Goal: Transaction & Acquisition: Download file/media

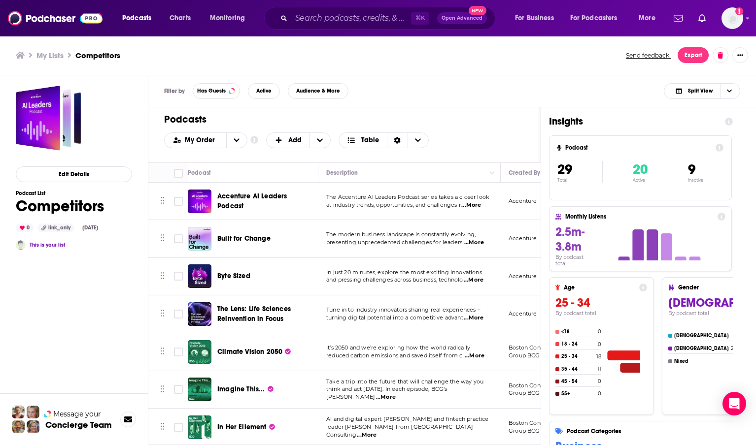
scroll to position [749, 0]
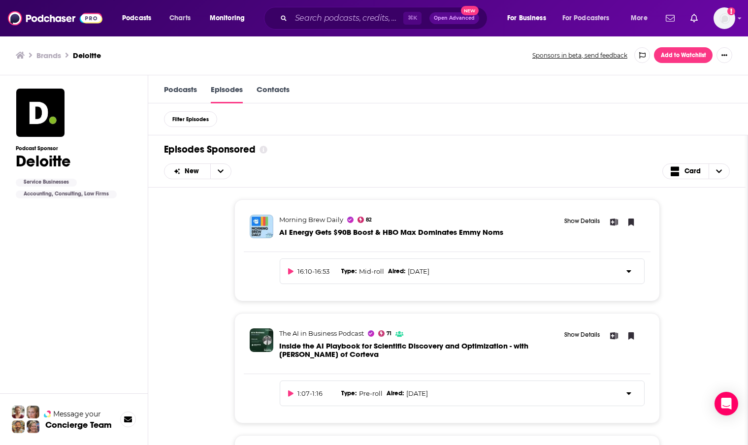
scroll to position [528, 0]
click at [58, 22] on img at bounding box center [55, 18] width 95 height 19
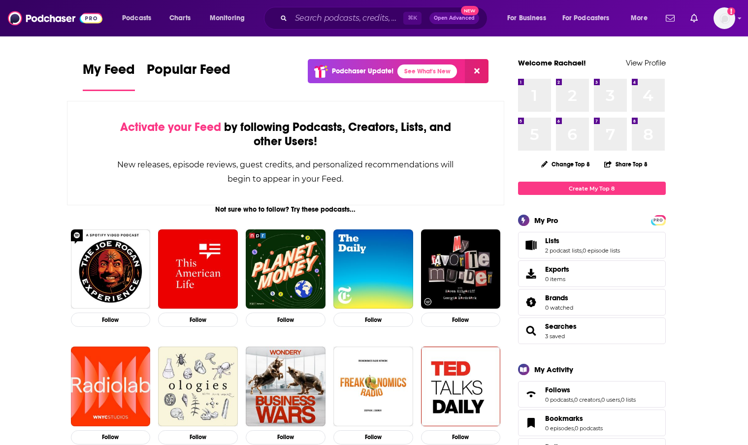
scroll to position [2, 0]
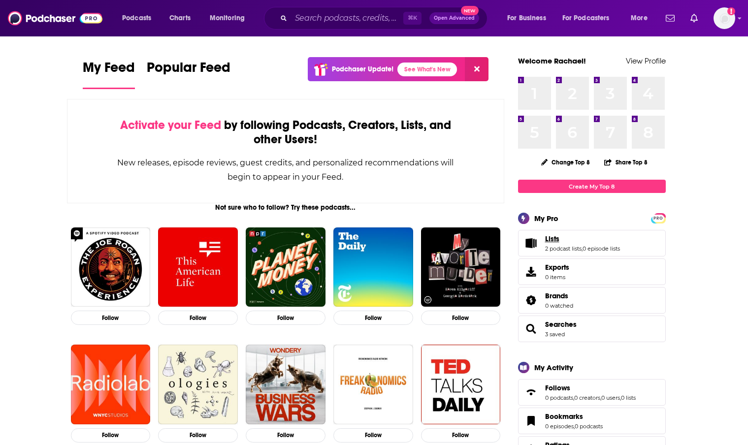
click at [557, 238] on span "Lists" at bounding box center [552, 238] width 14 height 9
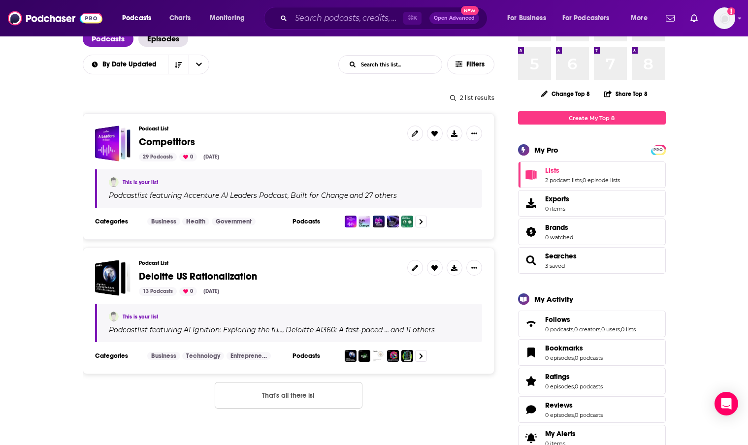
scroll to position [72, 0]
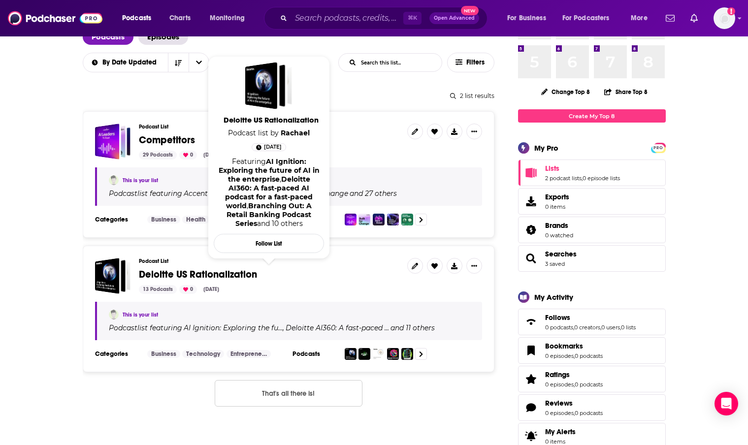
click at [253, 276] on span "Deloitte US Rationalization" at bounding box center [198, 274] width 118 height 12
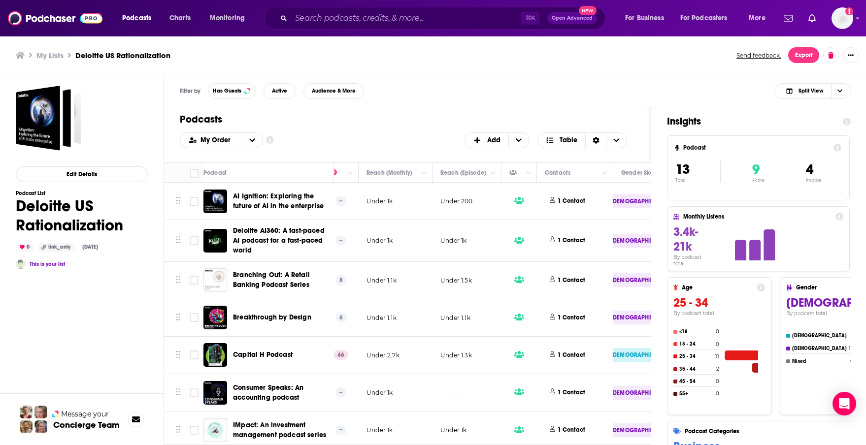
scroll to position [0, 598]
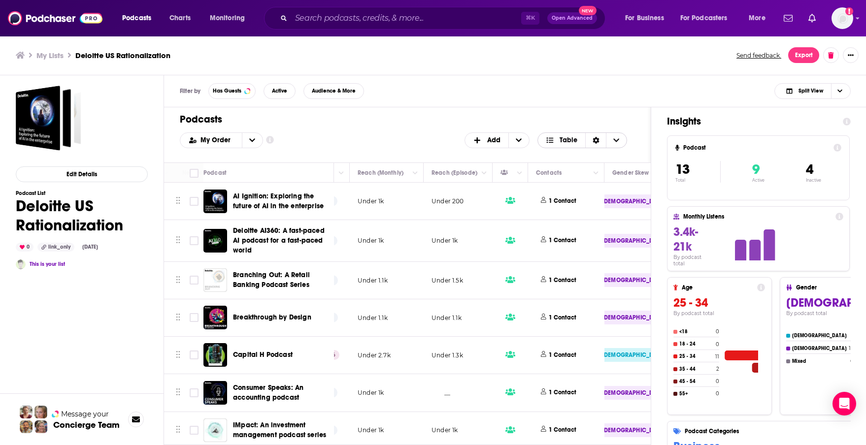
click at [596, 142] on icon "Sort Direction" at bounding box center [596, 140] width 6 height 7
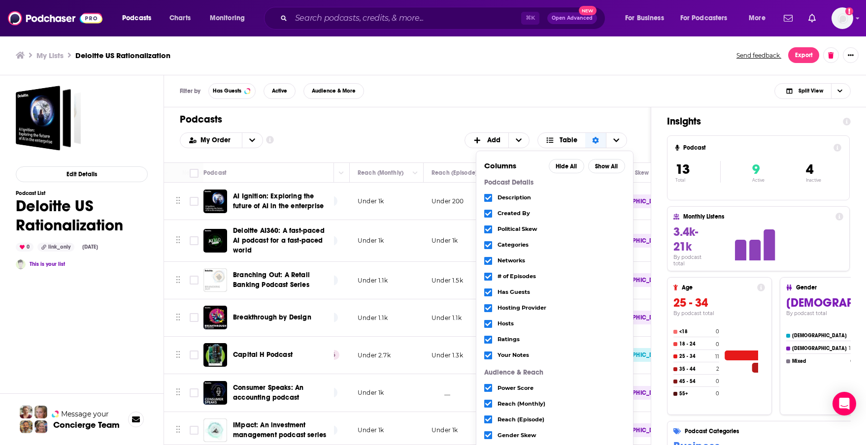
click at [423, 120] on h1 "Podcasts" at bounding box center [403, 119] width 447 height 12
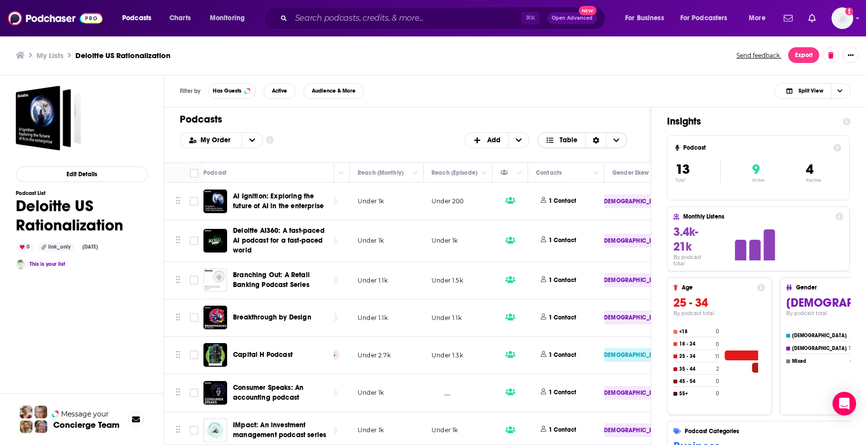
click at [594, 139] on icon "Sort Direction" at bounding box center [596, 140] width 6 height 7
click at [553, 105] on div "Filter by Has Guests Active Audience & More Split View" at bounding box center [515, 91] width 702 height 32
click at [755, 57] on button "Export" at bounding box center [803, 55] width 31 height 16
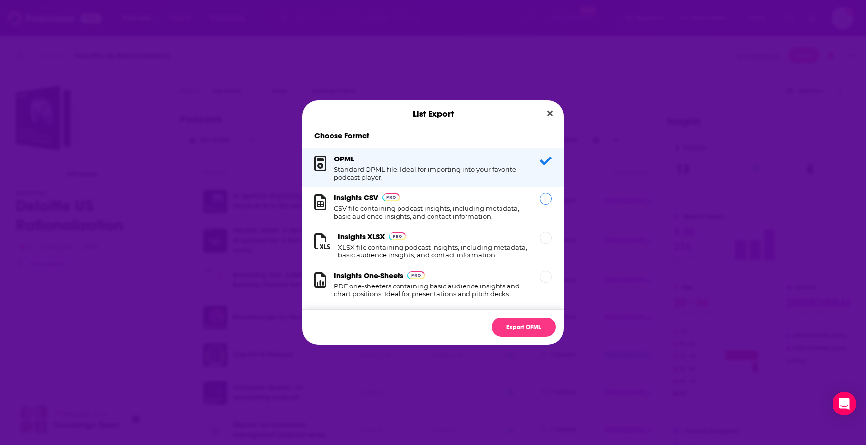
click at [432, 209] on h1 "CSV file containing podcast insights, including metadata, basic audience insigh…" at bounding box center [431, 212] width 194 height 16
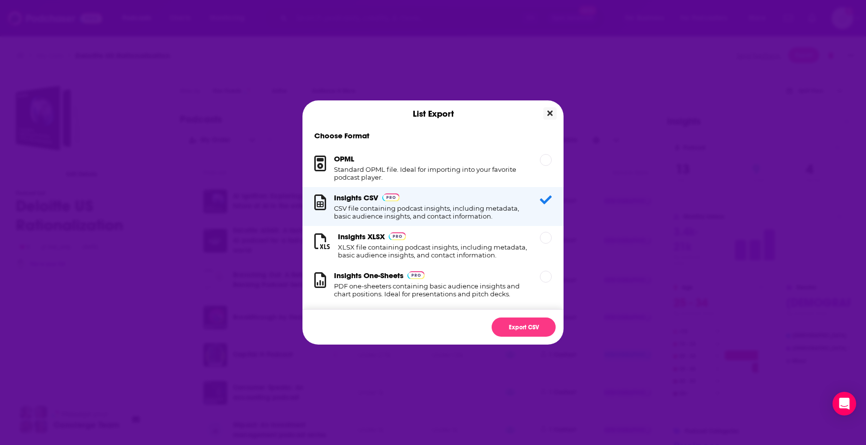
click at [550, 112] on icon "Close" at bounding box center [549, 113] width 5 height 5
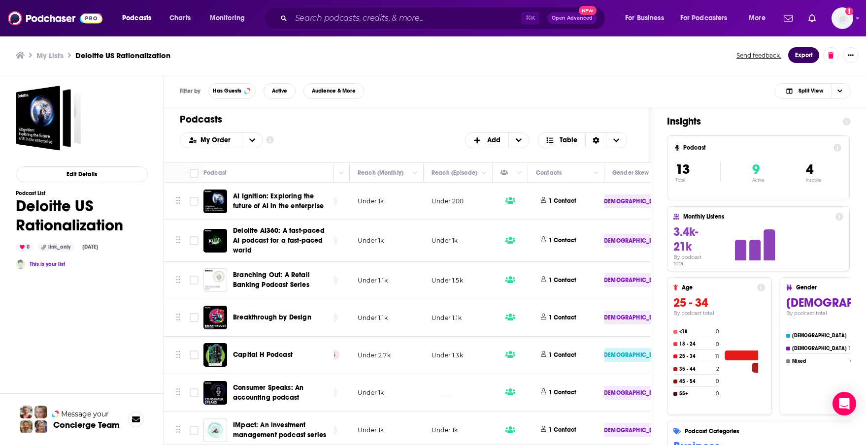
click at [755, 56] on button "Export" at bounding box center [803, 55] width 31 height 16
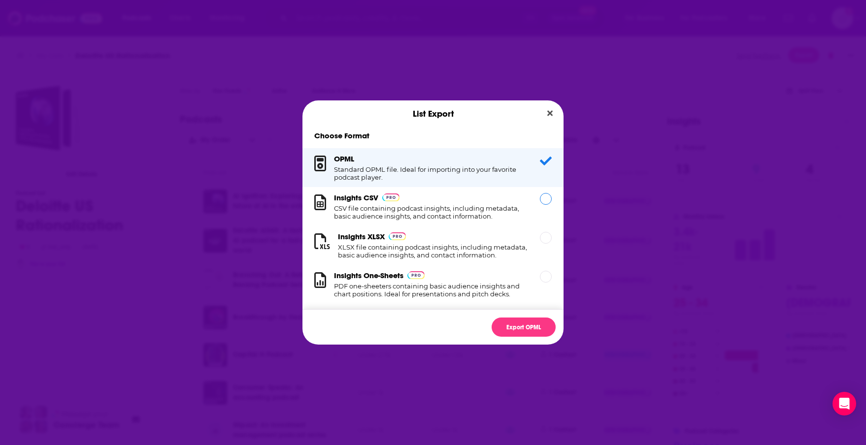
click at [419, 207] on h1 "CSV file containing podcast insights, including metadata, basic audience insigh…" at bounding box center [431, 212] width 194 height 16
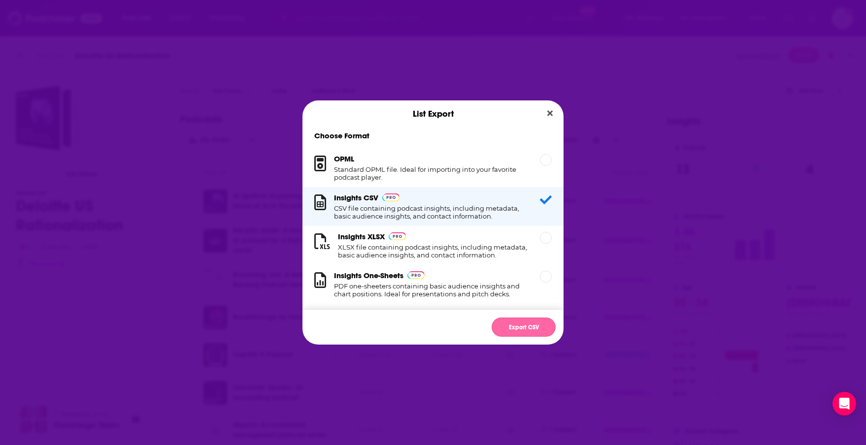
click at [516, 331] on button "Export CSV" at bounding box center [524, 327] width 64 height 19
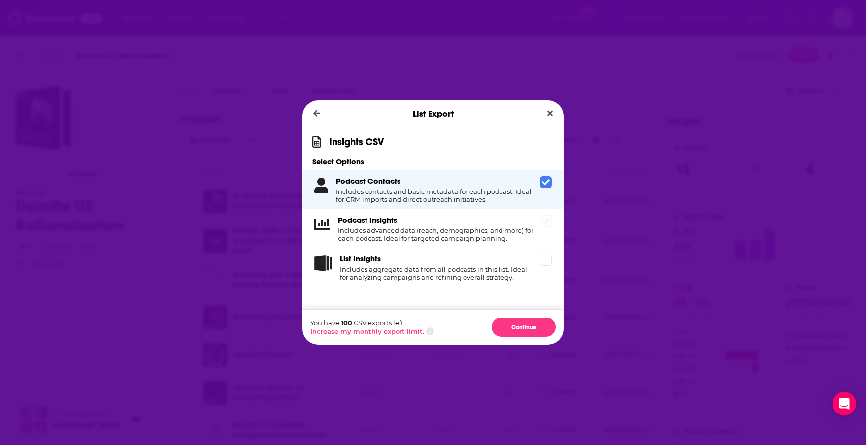
click at [547, 223] on icon "Dialog" at bounding box center [546, 221] width 8 height 8
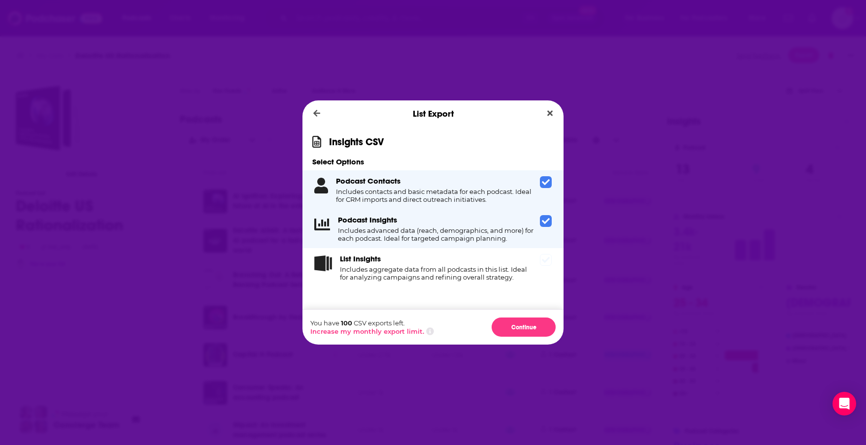
click at [543, 266] on div "List Insights Includes aggregate data from all podcasts in this list. Ideal for…" at bounding box center [432, 267] width 261 height 39
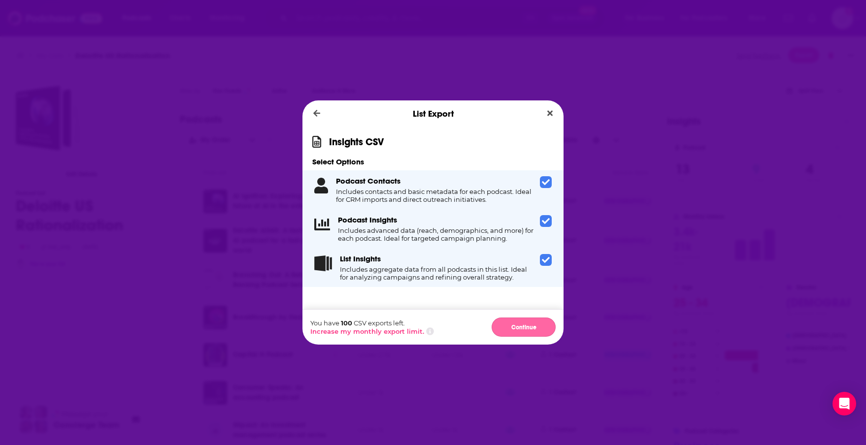
click at [510, 330] on button "Continue" at bounding box center [524, 327] width 64 height 19
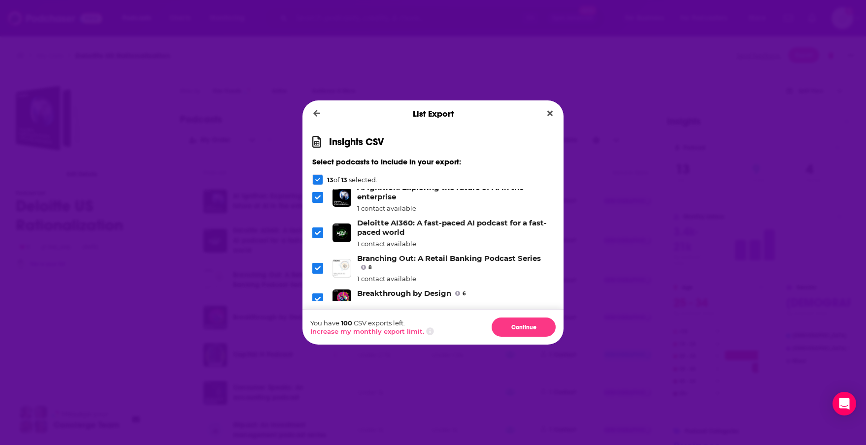
scroll to position [0, 0]
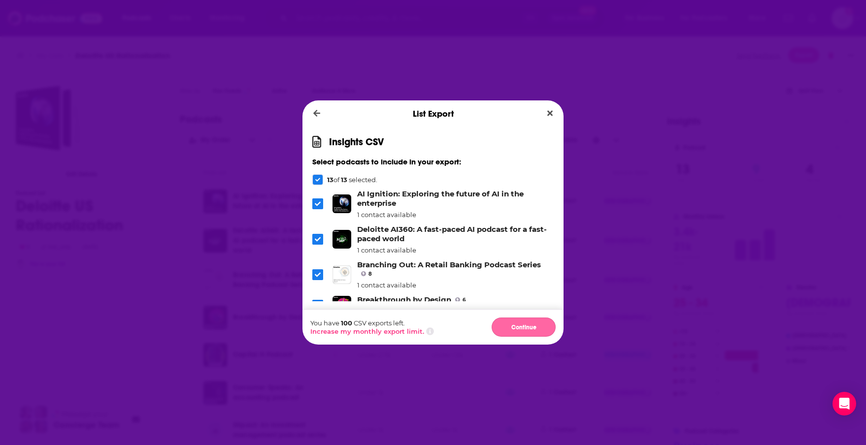
click at [525, 330] on button "Continue" at bounding box center [524, 327] width 64 height 19
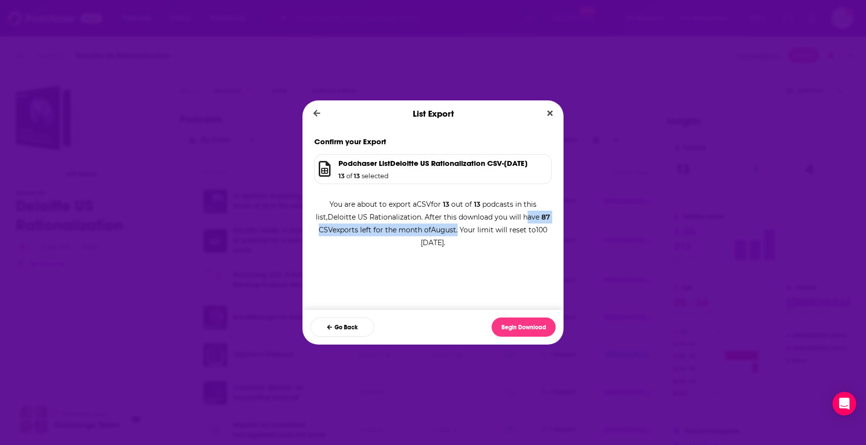
drag, startPoint x: 517, startPoint y: 225, endPoint x: 459, endPoint y: 242, distance: 61.0
click at [459, 242] on div "You are about to export a CSV for 13 out of 13 podcasts in this list, Deloitte …" at bounding box center [432, 218] width 237 height 61
drag, startPoint x: 437, startPoint y: 214, endPoint x: 482, endPoint y: 211, distance: 44.4
click at [482, 211] on div "You are about to export a CSV for 13 out of 13 podcasts in this list, Deloitte …" at bounding box center [432, 218] width 237 height 61
drag, startPoint x: 557, startPoint y: 271, endPoint x: 552, endPoint y: 199, distance: 72.0
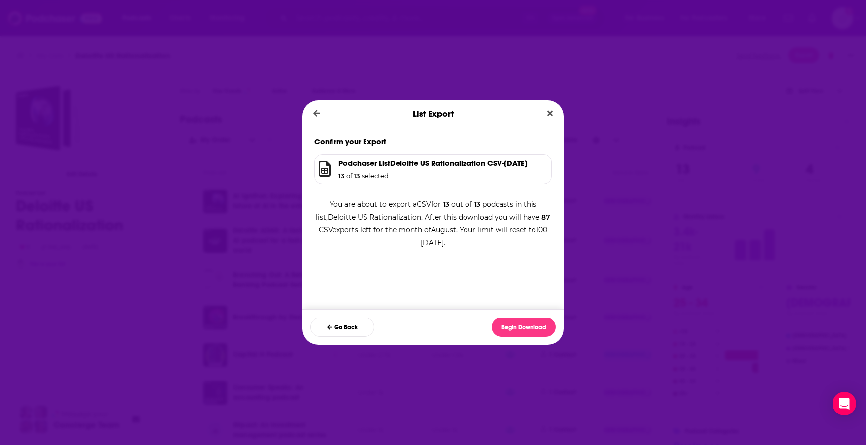
click at [557, 270] on div "Confirm your Export Podchaser List Deloitte US Rationalization CSV - 2025-08-22…" at bounding box center [432, 218] width 261 height 182
click at [524, 330] on button "Begin Download" at bounding box center [524, 327] width 64 height 19
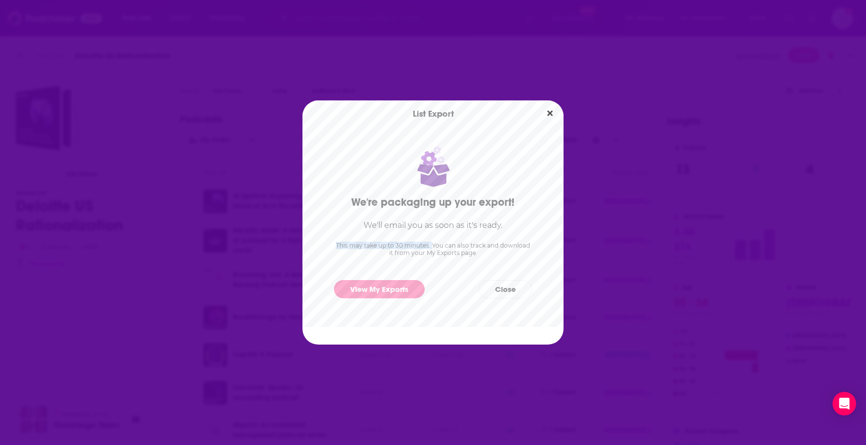
drag, startPoint x: 336, startPoint y: 245, endPoint x: 433, endPoint y: 248, distance: 96.6
click at [433, 248] on p "This may take up to 30 minutes. You can also track and download it from your My…" at bounding box center [433, 249] width 198 height 15
click at [596, 236] on div "List Export We're packaging up your export! We'll email you as soon as it's rea…" at bounding box center [433, 222] width 866 height 445
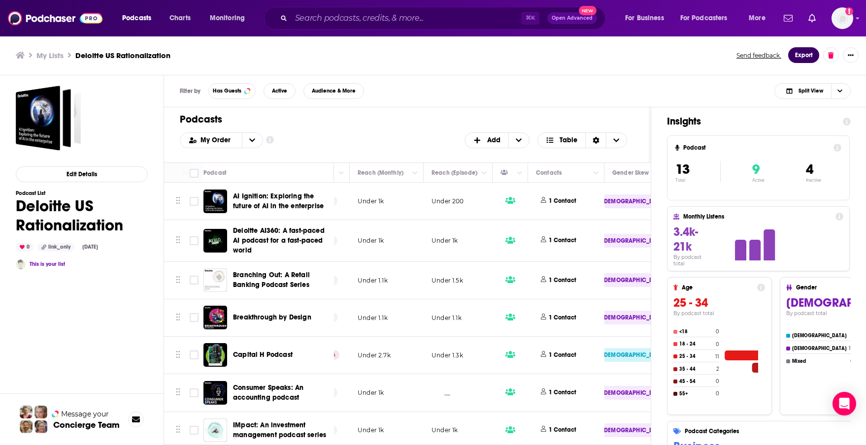
scroll to position [2, 598]
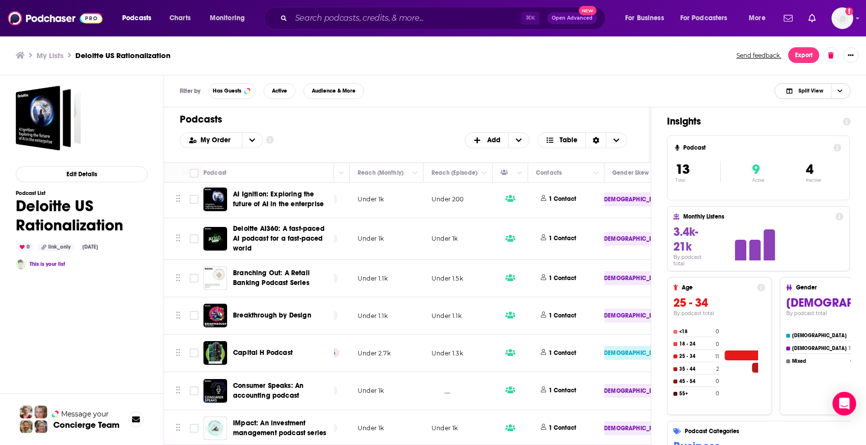
click at [755, 91] on span "Choose View" at bounding box center [839, 91] width 17 height 15
click at [755, 141] on span "Insight Only" at bounding box center [818, 139] width 49 height 5
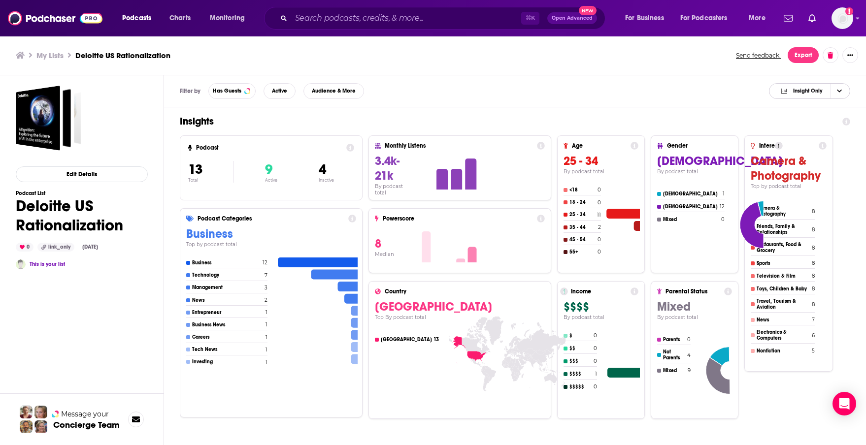
click at [755, 90] on span "Choose View" at bounding box center [838, 91] width 17 height 15
click at [755, 123] on span "Podcast Only" at bounding box center [816, 123] width 54 height 5
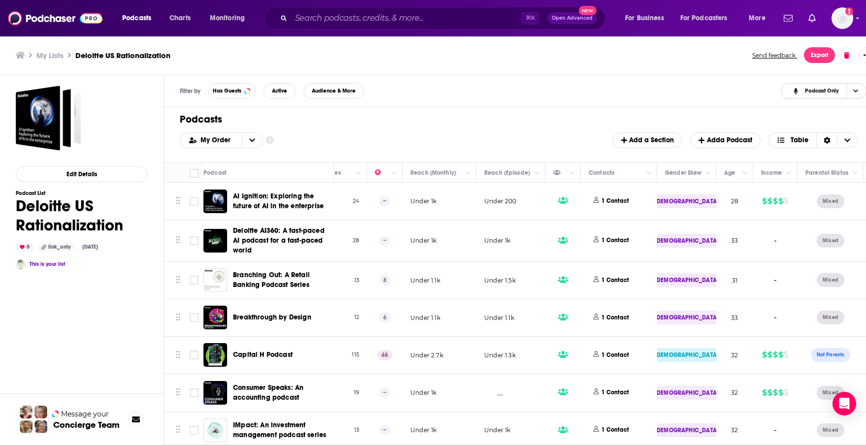
scroll to position [0, 550]
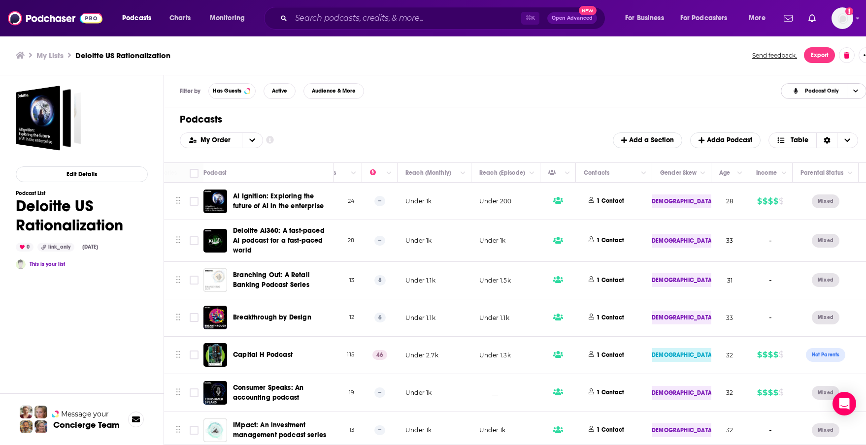
click at [755, 94] on span "Choose View" at bounding box center [855, 91] width 17 height 15
click at [755, 140] on span "Insight Only" at bounding box center [829, 139] width 58 height 5
